Goal: Information Seeking & Learning: Learn about a topic

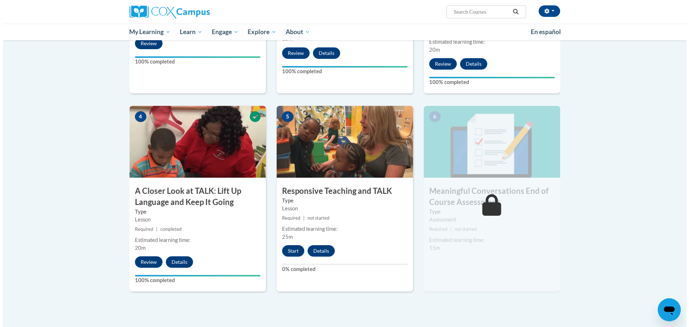
scroll to position [287, 0]
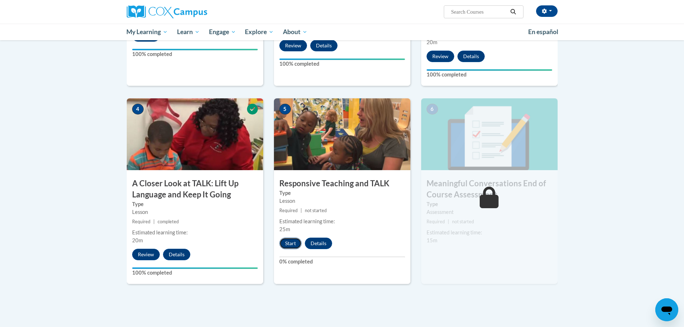
click at [293, 238] on button "Start" at bounding box center [290, 243] width 22 height 11
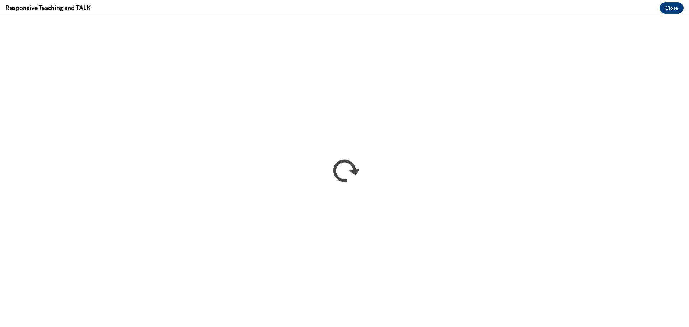
scroll to position [0, 0]
